Goal: Information Seeking & Learning: Check status

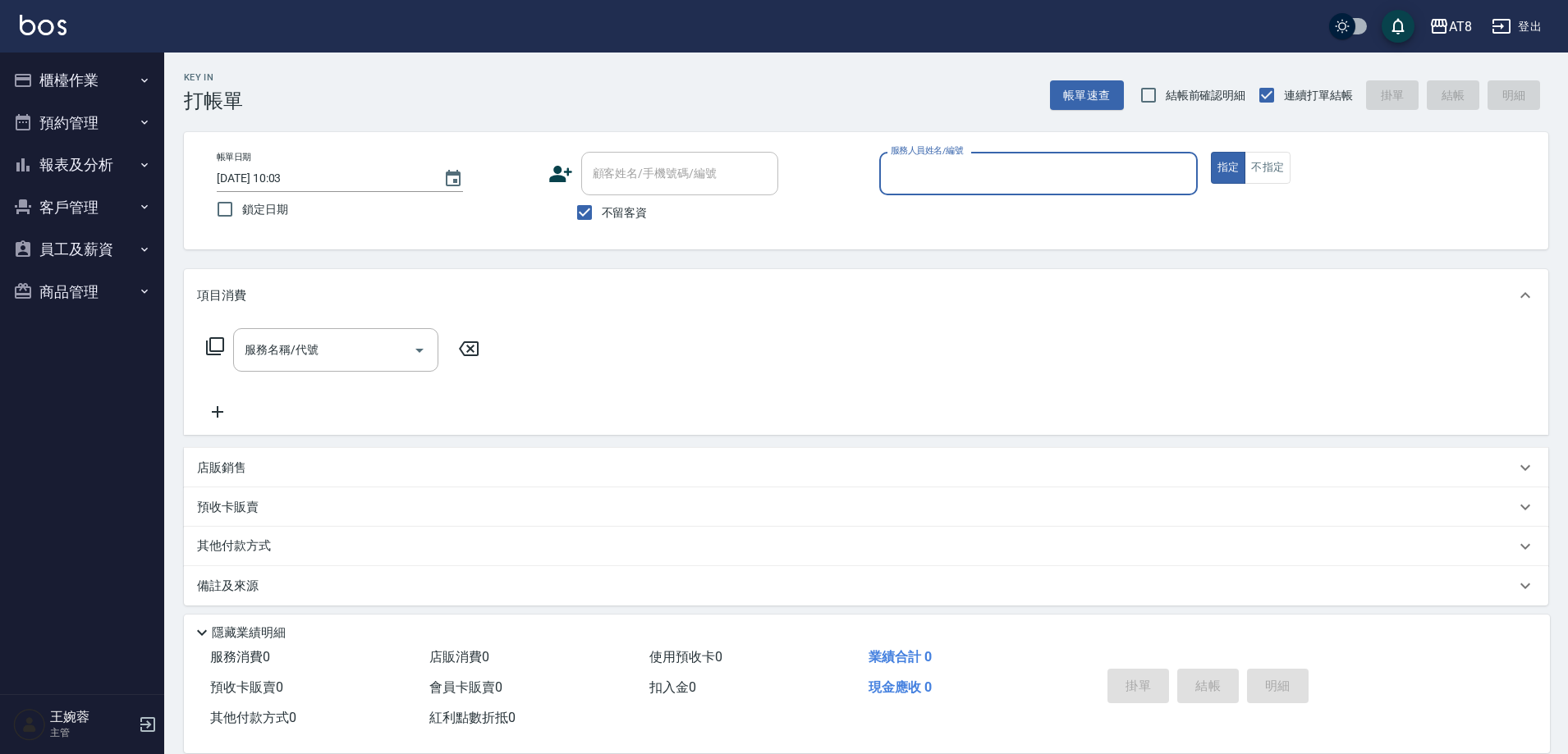
click at [50, 72] on button "櫃檯作業" at bounding box center [82, 80] width 151 height 43
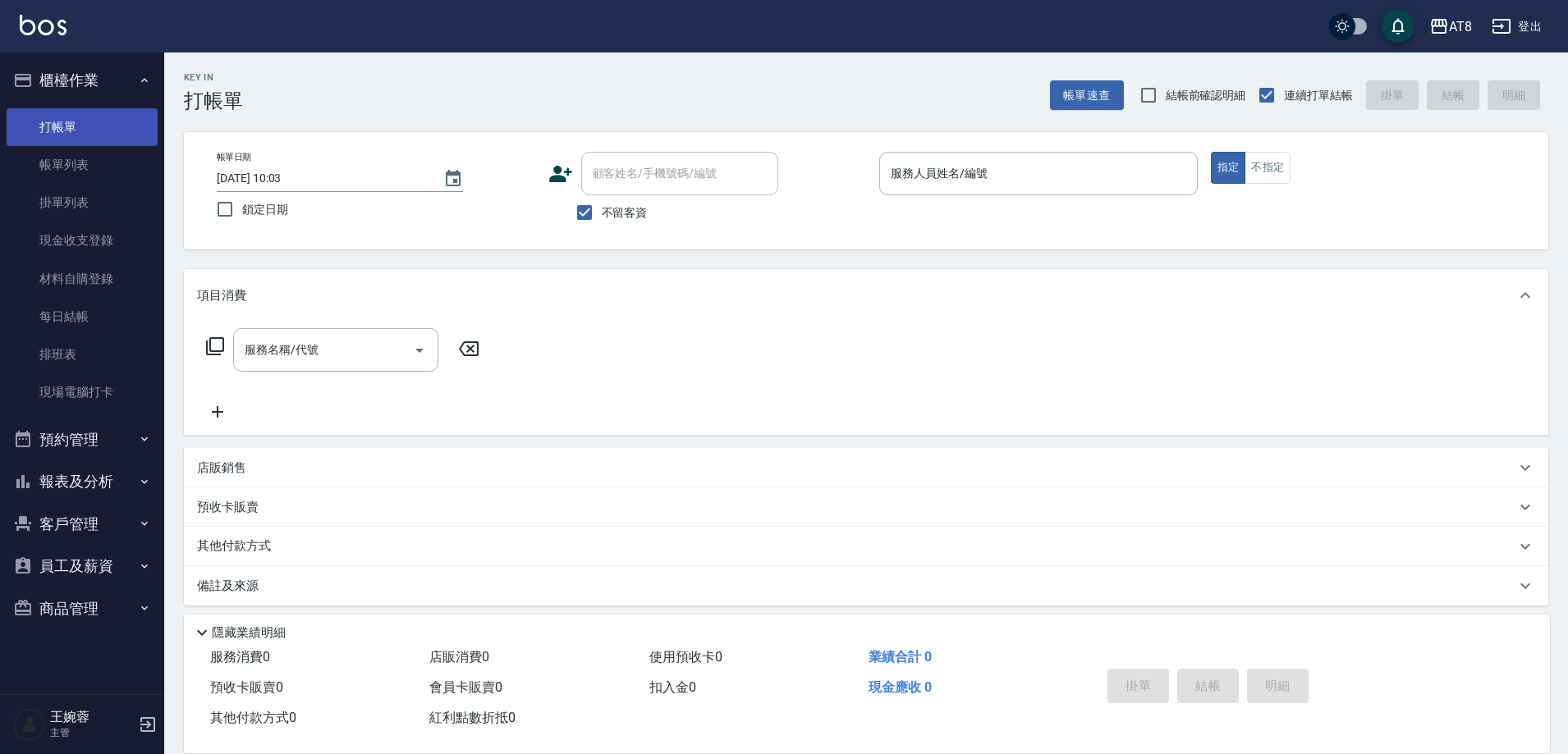
click at [75, 125] on link "打帳單" at bounding box center [82, 128] width 151 height 38
click at [39, 481] on button "報表及分析" at bounding box center [82, 481] width 151 height 43
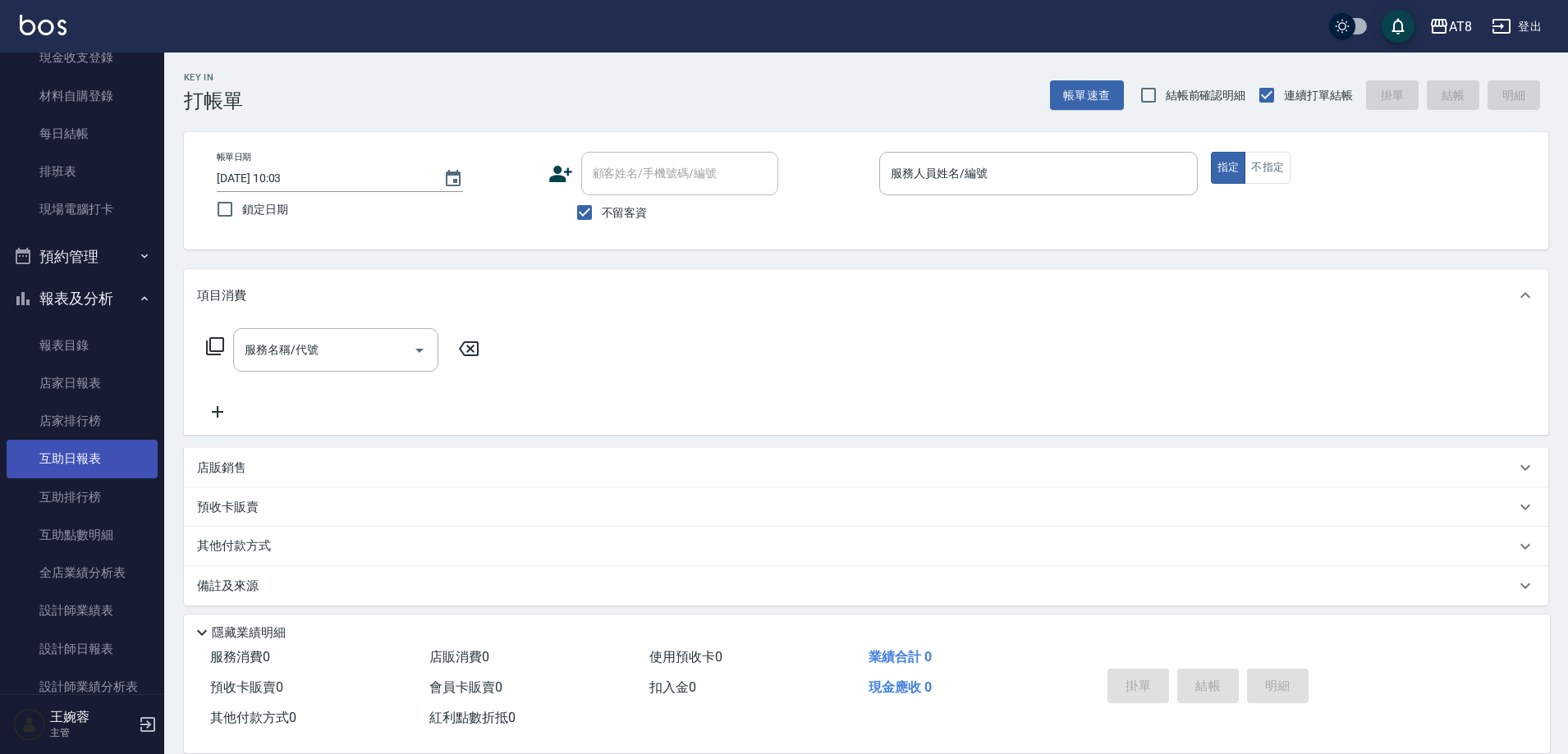
scroll to position [184, 0]
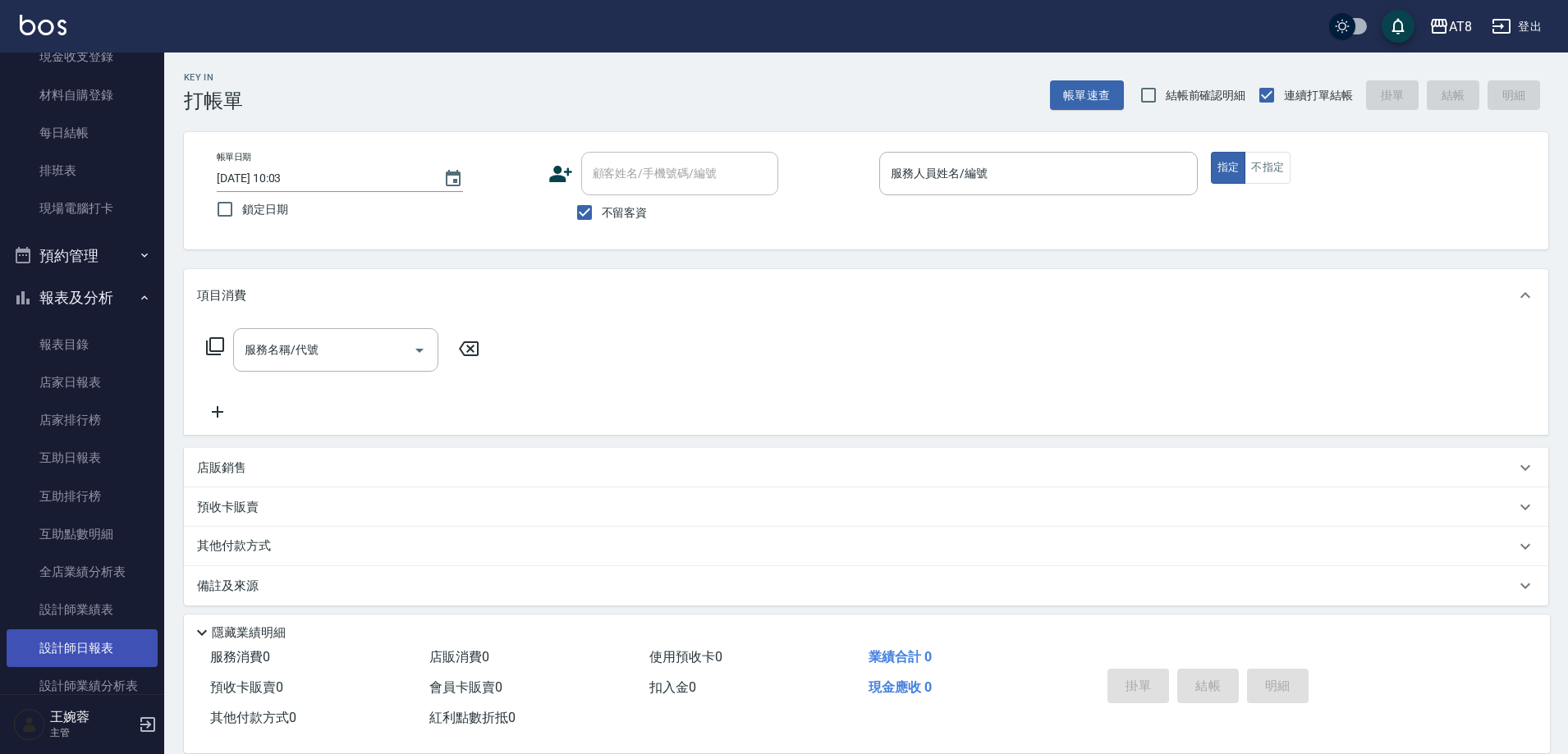
click at [96, 641] on link "設計師日報表" at bounding box center [82, 648] width 151 height 38
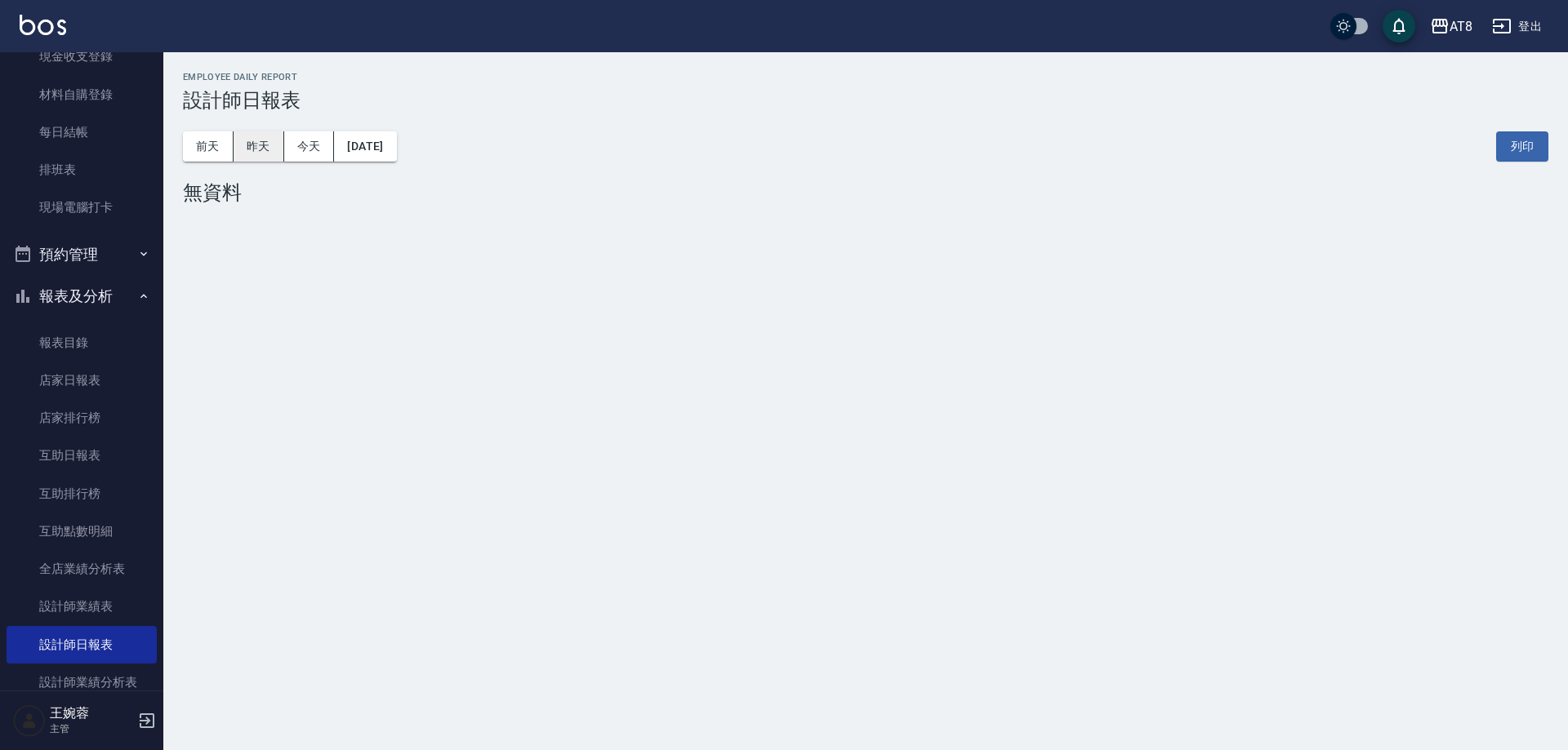
click at [242, 141] on button "昨天" at bounding box center [258, 147] width 50 height 31
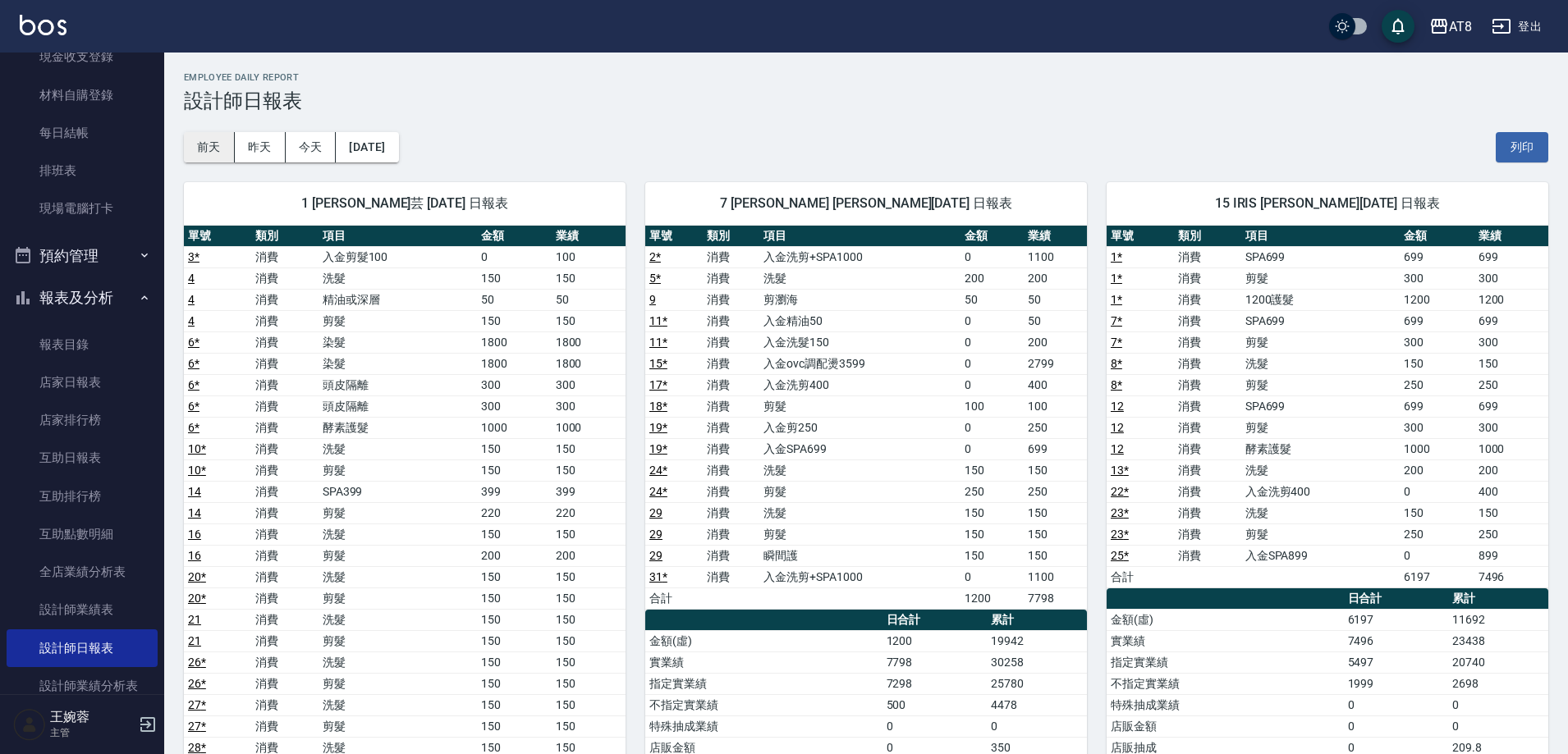
click at [222, 139] on button "前天" at bounding box center [209, 147] width 50 height 31
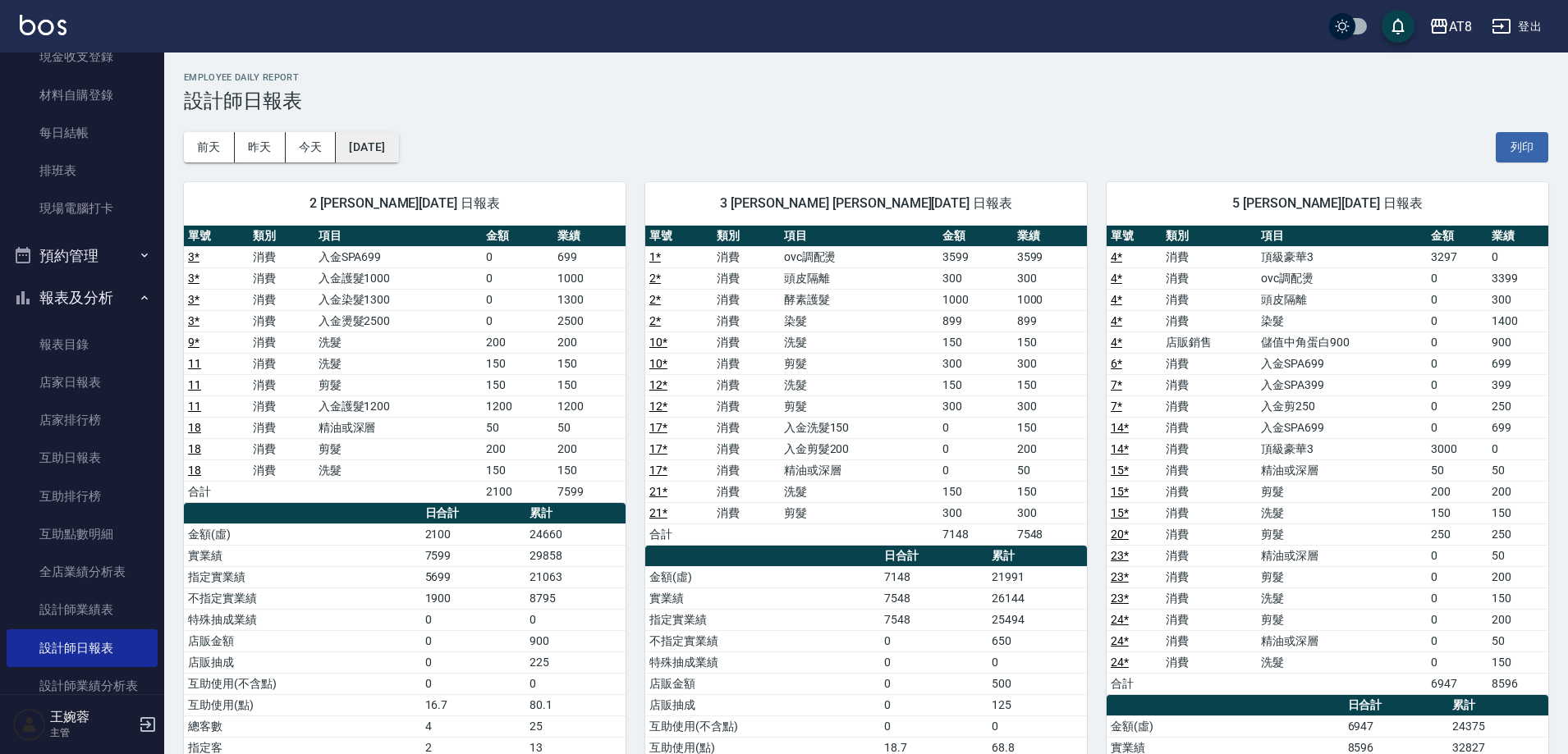
click at [368, 143] on button "[DATE]" at bounding box center [366, 147] width 62 height 31
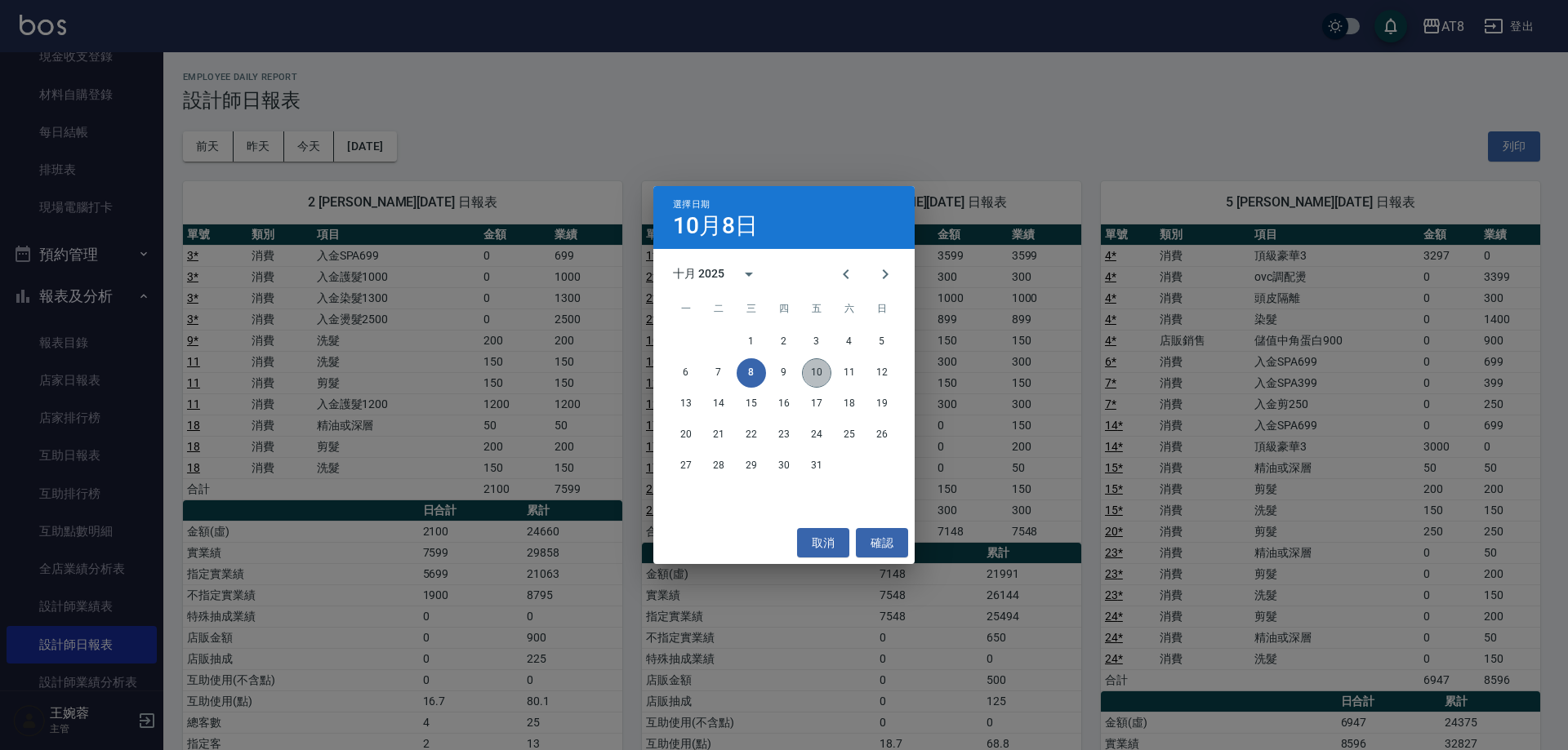
click at [821, 373] on button "10" at bounding box center [817, 373] width 30 height 30
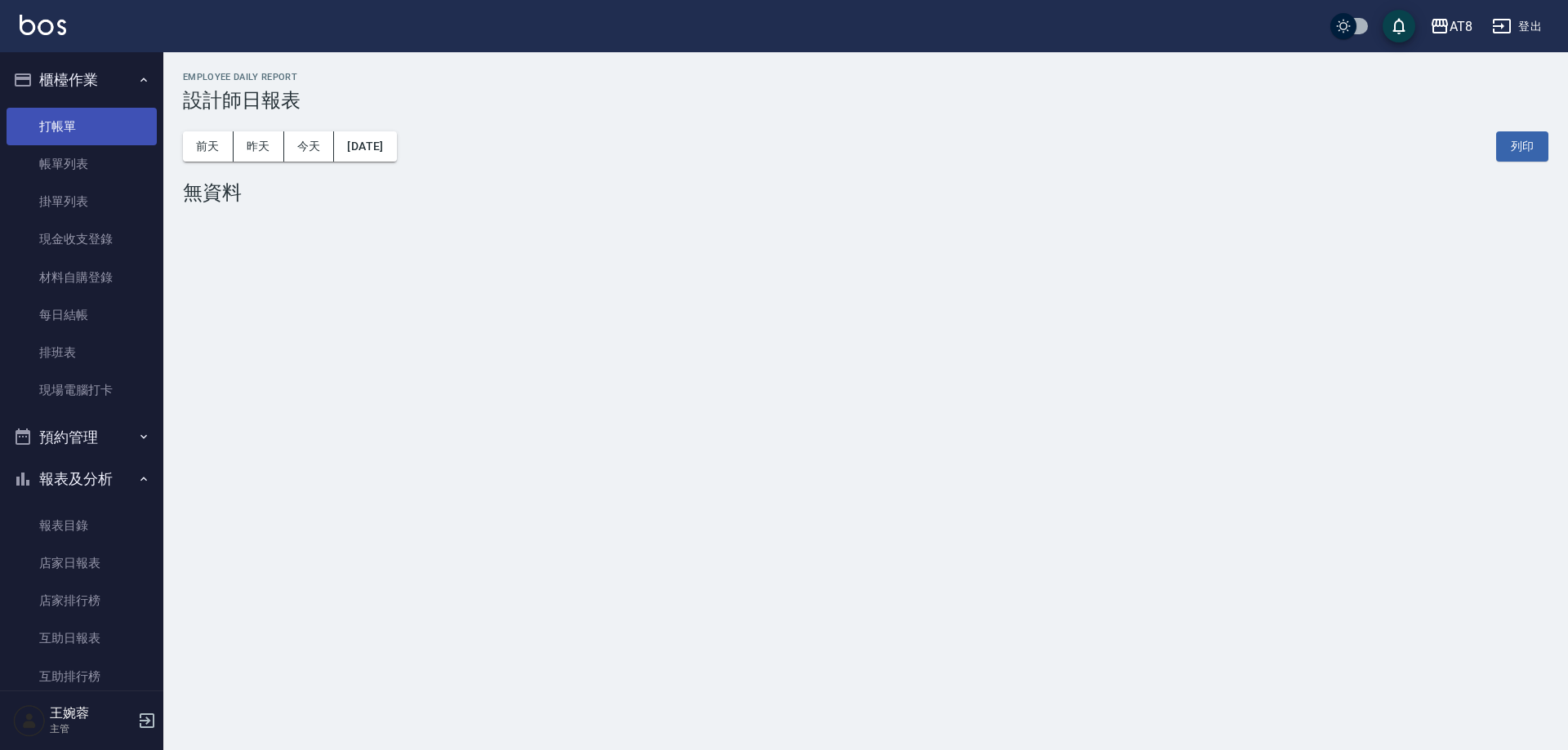
click at [112, 129] on link "打帳單" at bounding box center [82, 127] width 151 height 37
